Goal: Book appointment/travel/reservation

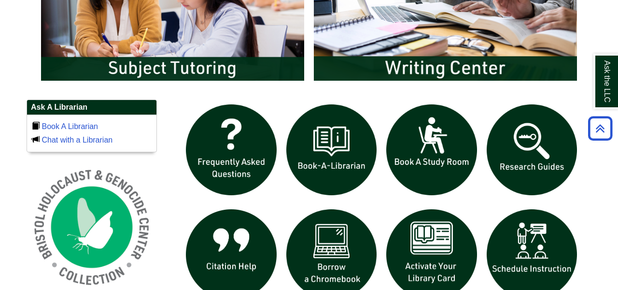
scroll to position [579, 0]
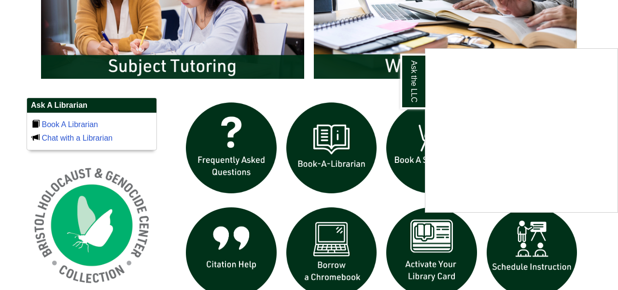
click at [371, 97] on div "Ask the LLC" at bounding box center [309, 145] width 618 height 290
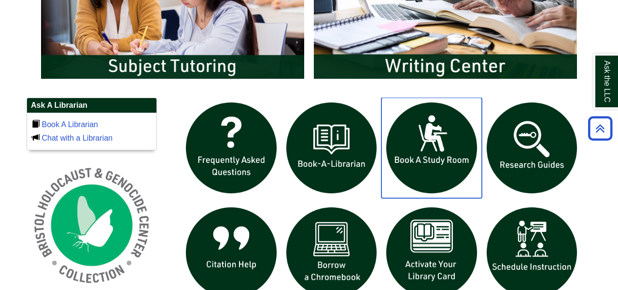
click at [419, 141] on img "slideshow" at bounding box center [431, 147] width 100 height 100
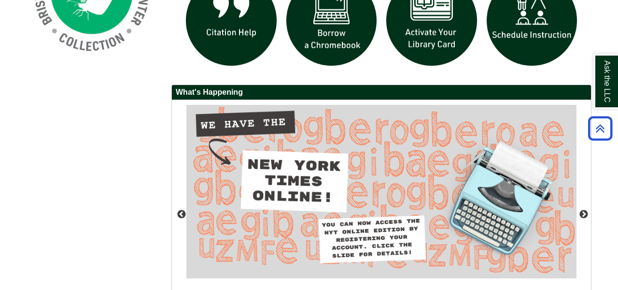
scroll to position [830, 0]
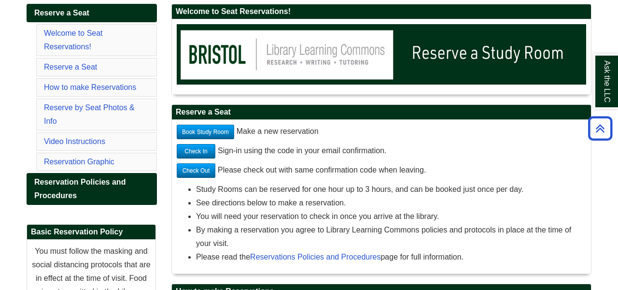
scroll to position [154, 0]
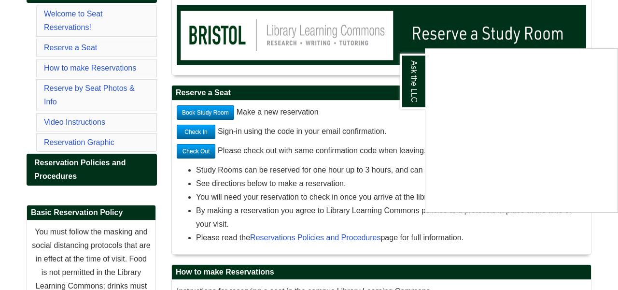
click at [223, 112] on div "Ask the LLC" at bounding box center [309, 145] width 618 height 290
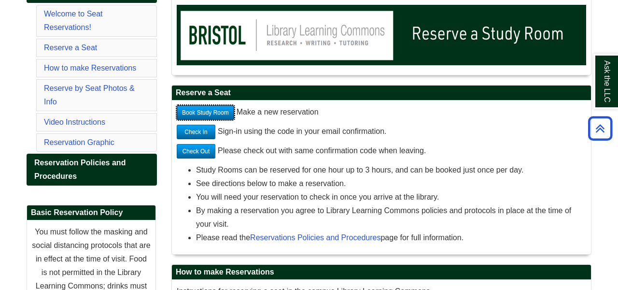
click at [223, 112] on link "Book Study Room" at bounding box center [205, 112] width 57 height 14
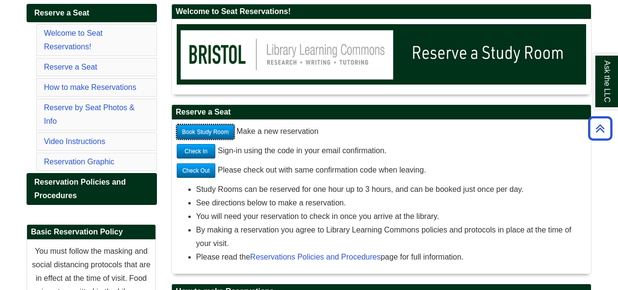
click at [212, 137] on link "Book Study Room" at bounding box center [205, 132] width 57 height 14
click at [216, 129] on link "Book Study Room" at bounding box center [205, 132] width 57 height 14
click at [84, 66] on link "Reserve a Seat" at bounding box center [70, 67] width 53 height 8
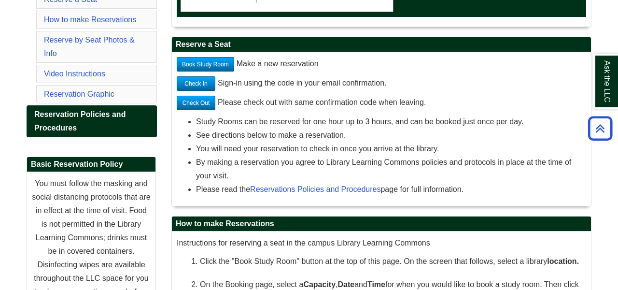
scroll to position [201, 0]
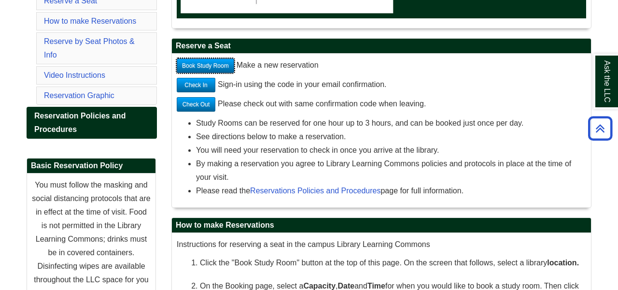
click at [232, 68] on link "Book Study Room" at bounding box center [205, 65] width 57 height 14
